Goal: Find specific page/section: Find specific page/section

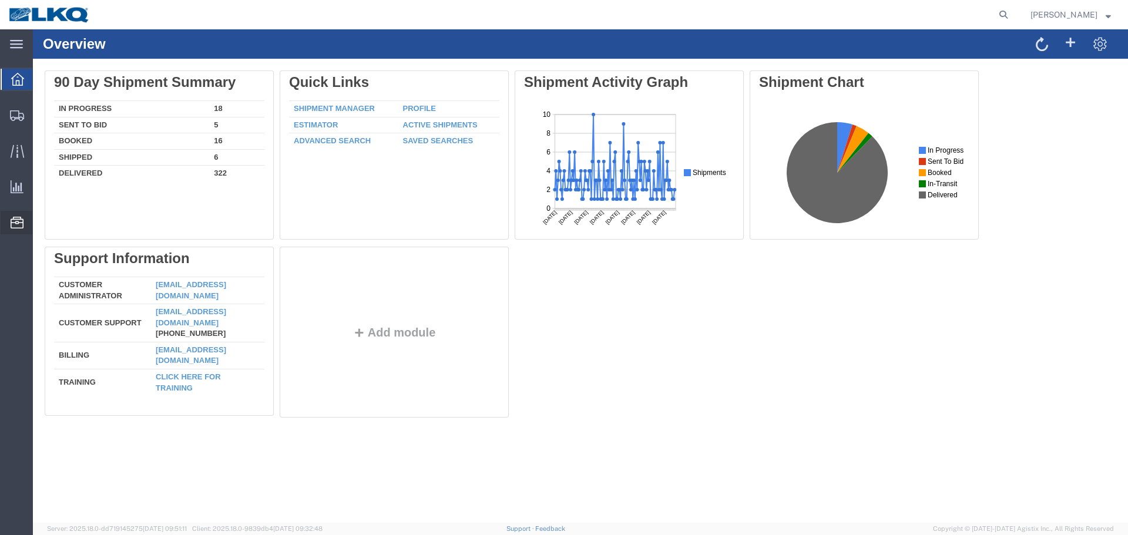
click at [0, 0] on span "Location Appointment" at bounding box center [0, 0] width 0 height 0
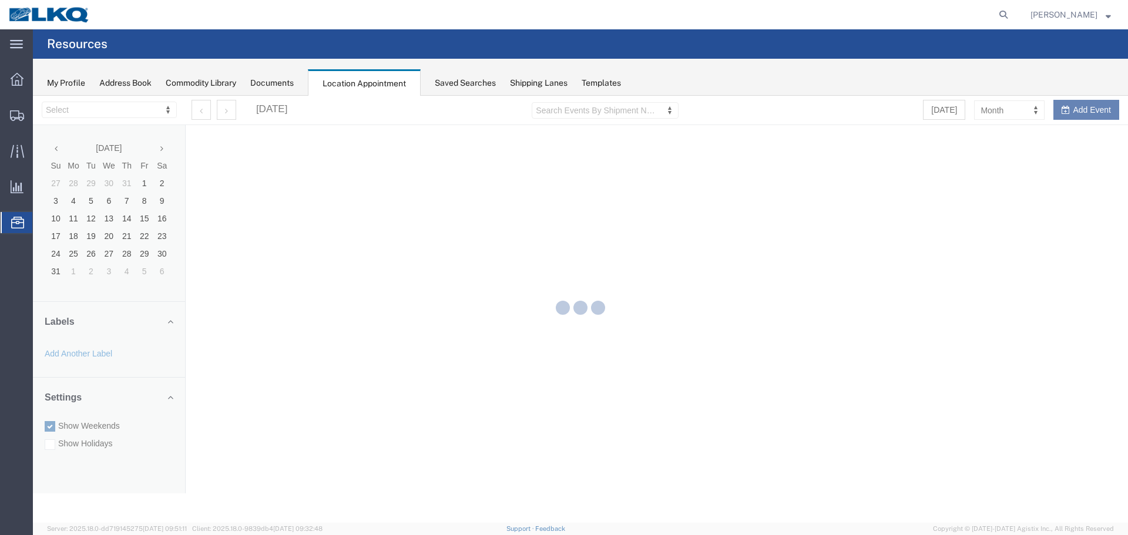
select select "28018"
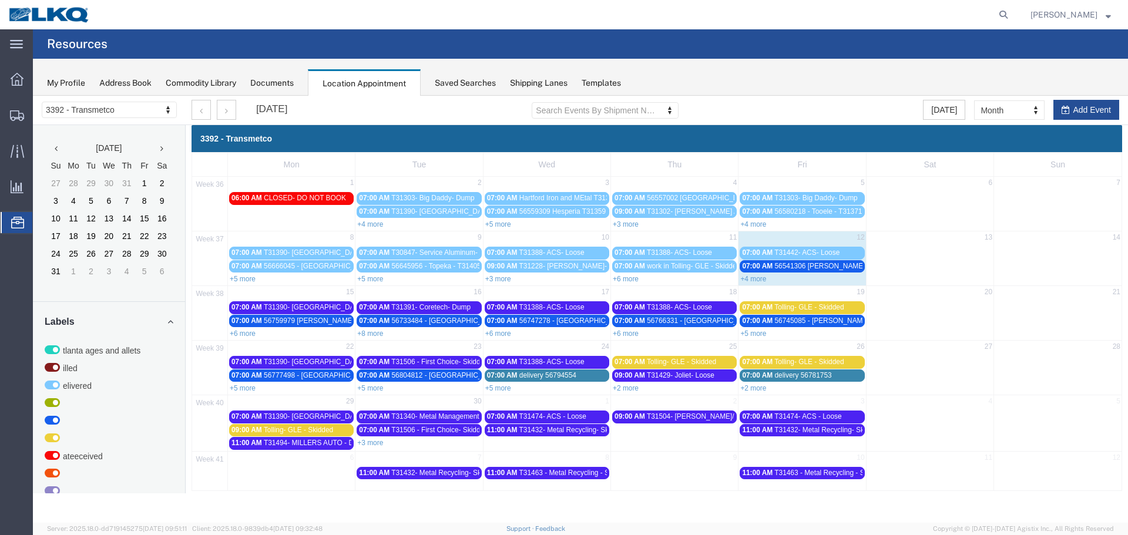
click at [761, 275] on link "+4 more" at bounding box center [753, 279] width 26 height 8
